Goal: Find specific page/section: Find specific page/section

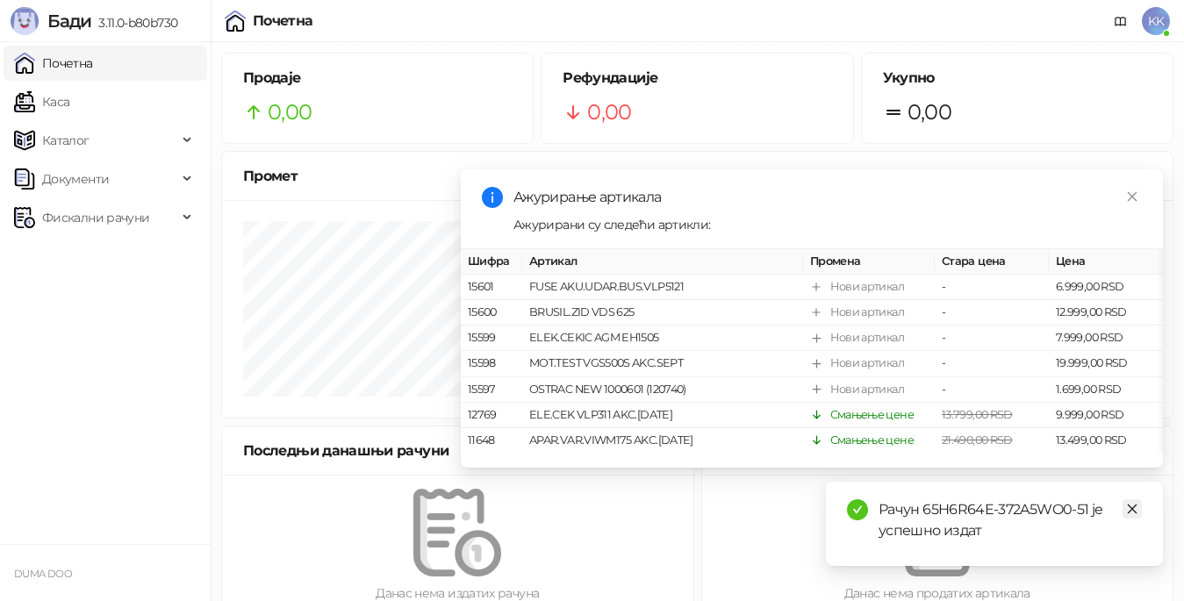
click at [1127, 506] on icon "close" at bounding box center [1132, 509] width 12 height 12
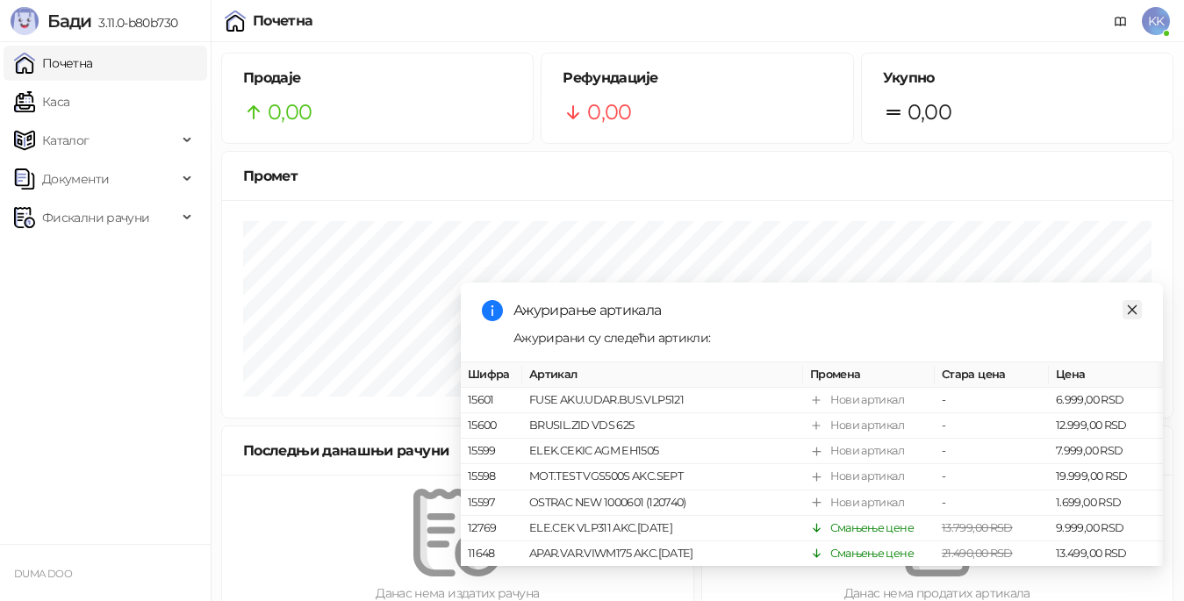
click at [1128, 304] on icon "close" at bounding box center [1132, 310] width 12 height 12
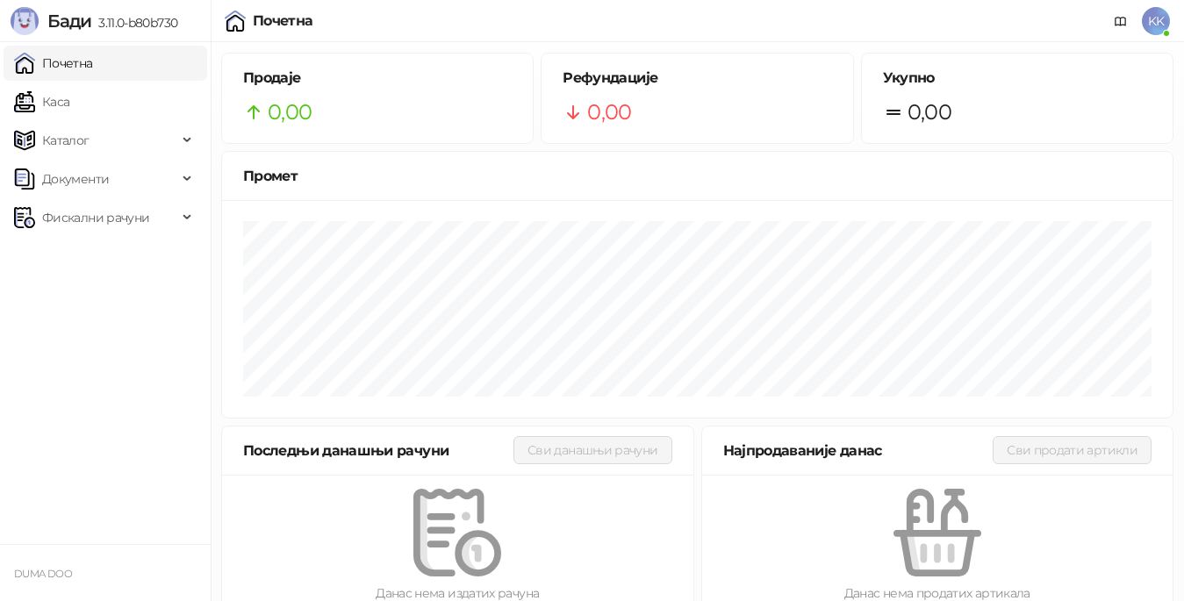
click at [93, 57] on link "Почетна" at bounding box center [53, 63] width 79 height 35
click at [93, 69] on link "Почетна" at bounding box center [53, 63] width 79 height 35
click at [92, 217] on span "Фискални рачуни" at bounding box center [95, 217] width 107 height 35
click at [101, 248] on link "Издати рачуни" at bounding box center [80, 256] width 118 height 35
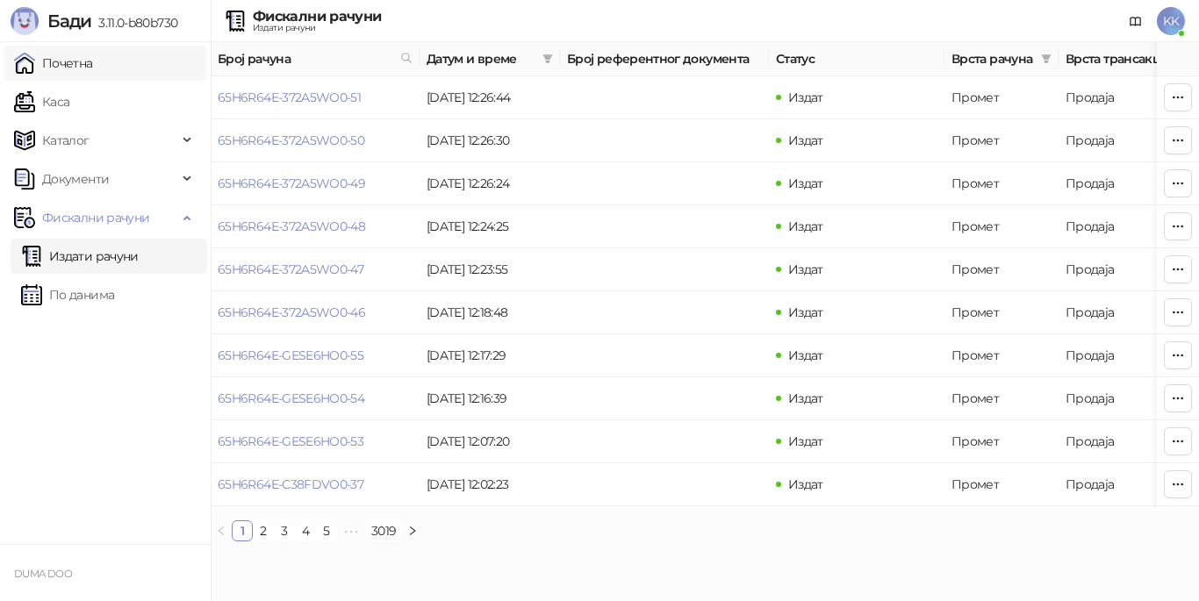
click at [85, 65] on link "Почетна" at bounding box center [53, 63] width 79 height 35
